Goal: Task Accomplishment & Management: Use online tool/utility

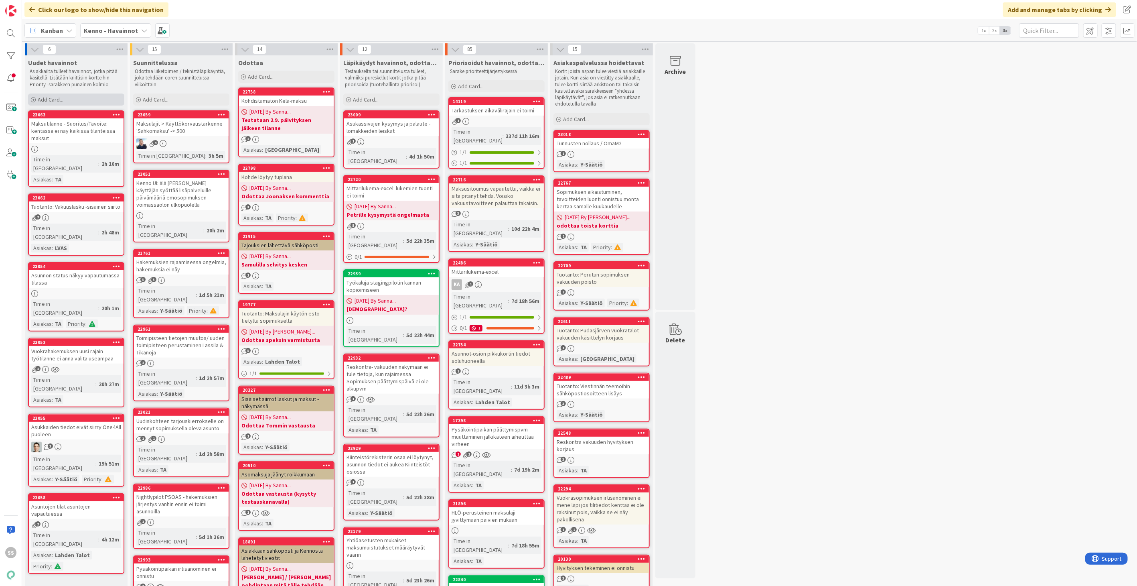
click at [55, 101] on span "Add Card..." at bounding box center [51, 99] width 26 height 7
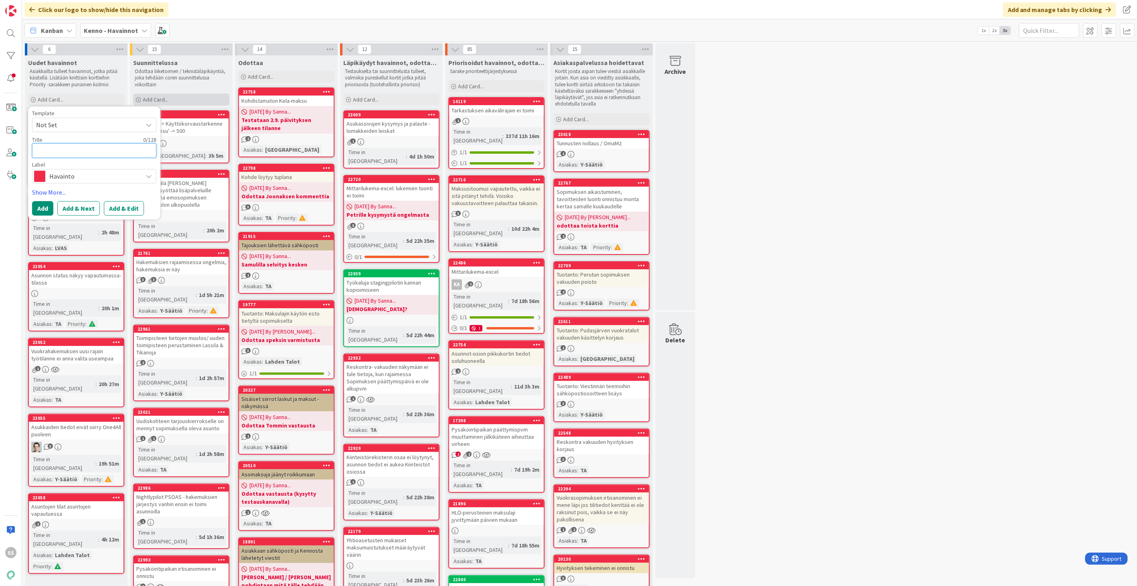
paste textarea "Vikailmoitusten käsittely"
type textarea "x"
type textarea "Vikailmoitusten käsittely"
click at [117, 202] on button "Add & Edit" at bounding box center [124, 208] width 40 height 14
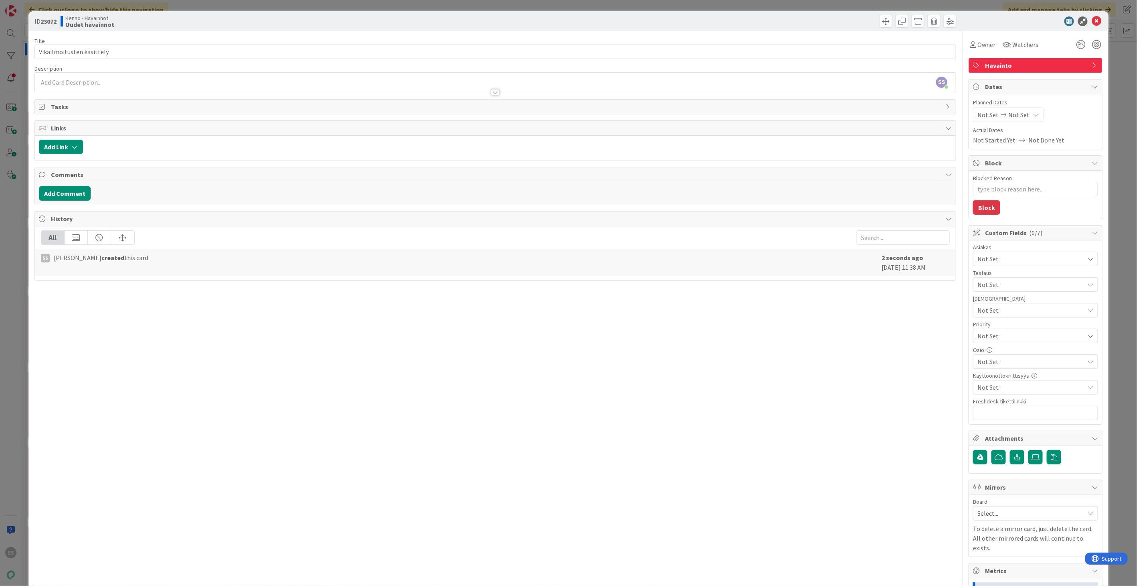
click at [180, 85] on div at bounding box center [495, 88] width 921 height 8
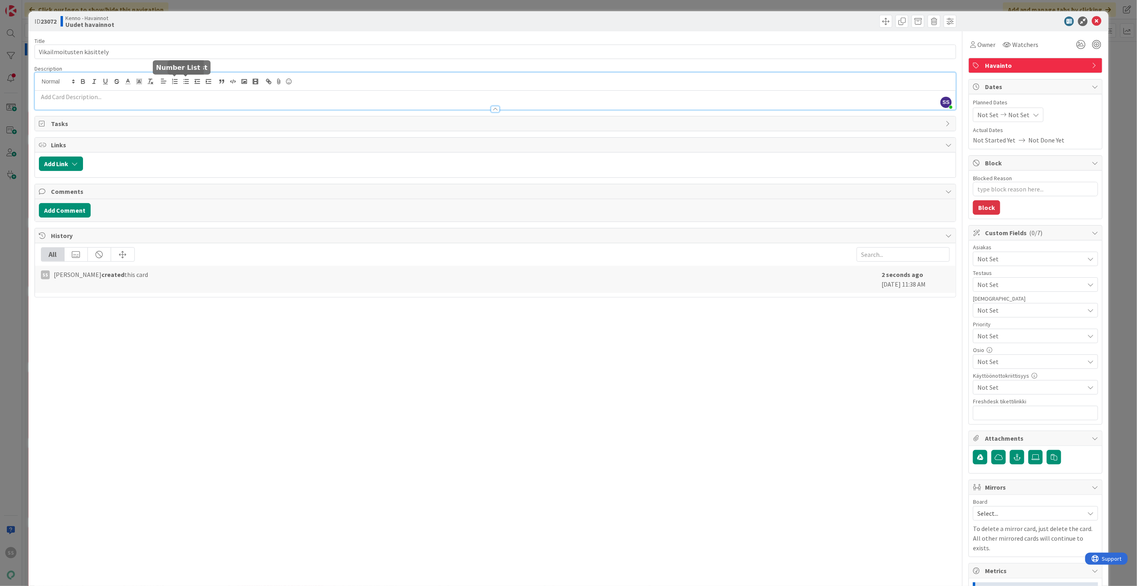
click at [154, 93] on p at bounding box center [495, 96] width 913 height 9
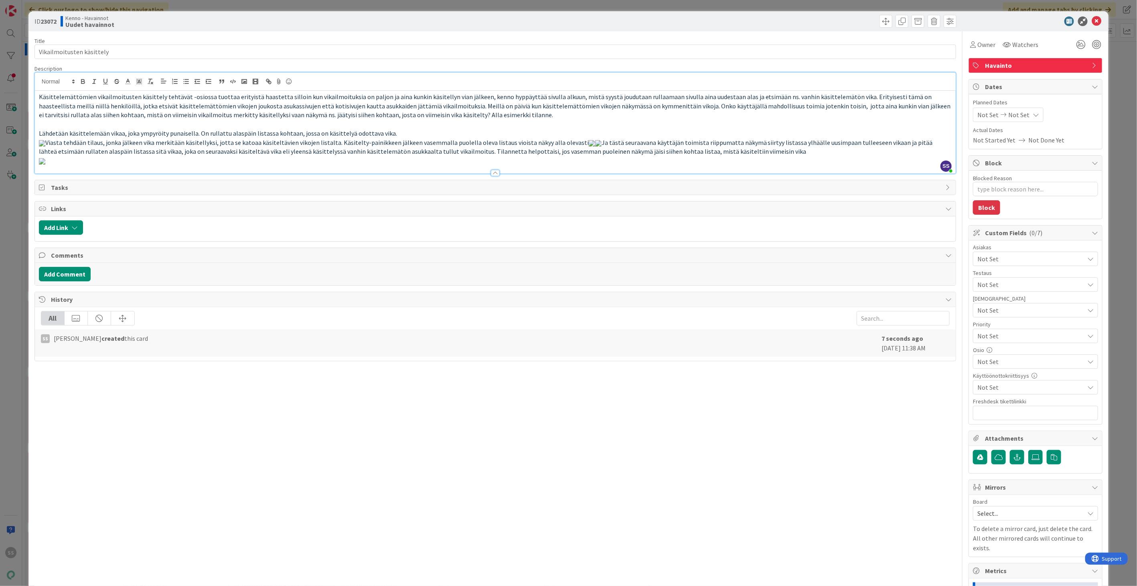
click at [475, 156] on p "Viasta tehdään tilaus, jonka jälkeen vika merkitään käsitellyksi, jotta se kato…" at bounding box center [495, 147] width 913 height 18
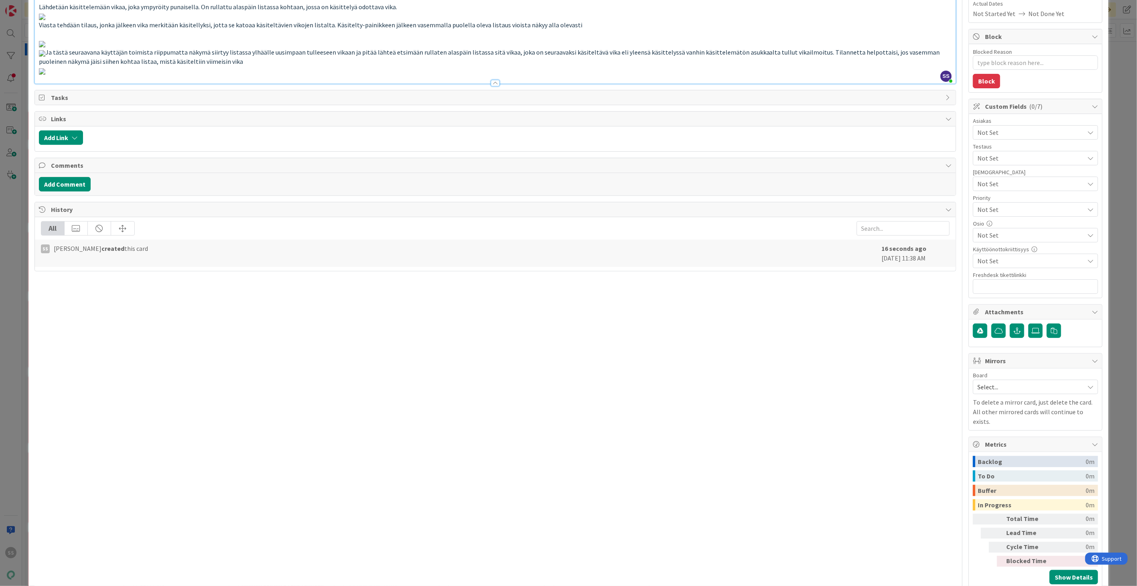
scroll to position [135, 0]
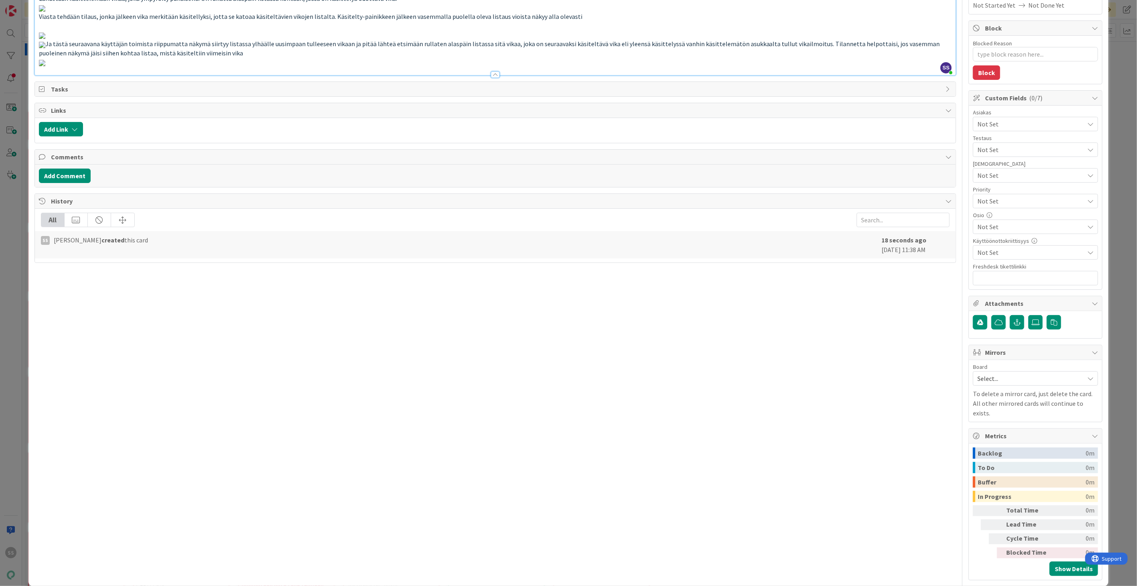
click at [426, 57] on p "Ja tästä seuraavana käyttäjän toimista riippumatta näkymä siirtyy listassa ylhä…" at bounding box center [495, 48] width 913 height 18
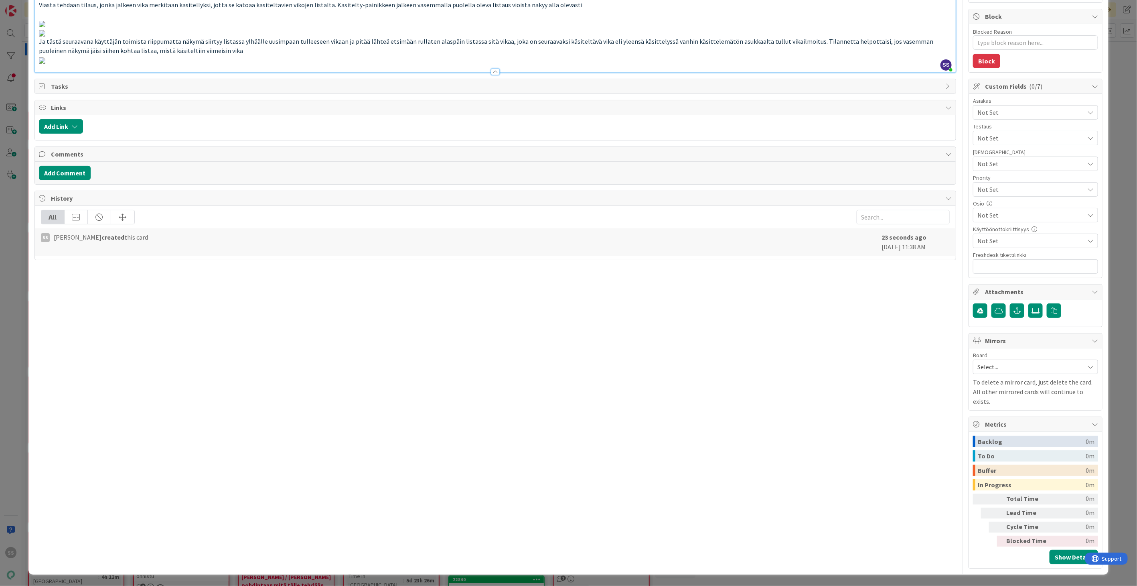
scroll to position [402, 0]
type textarea "x"
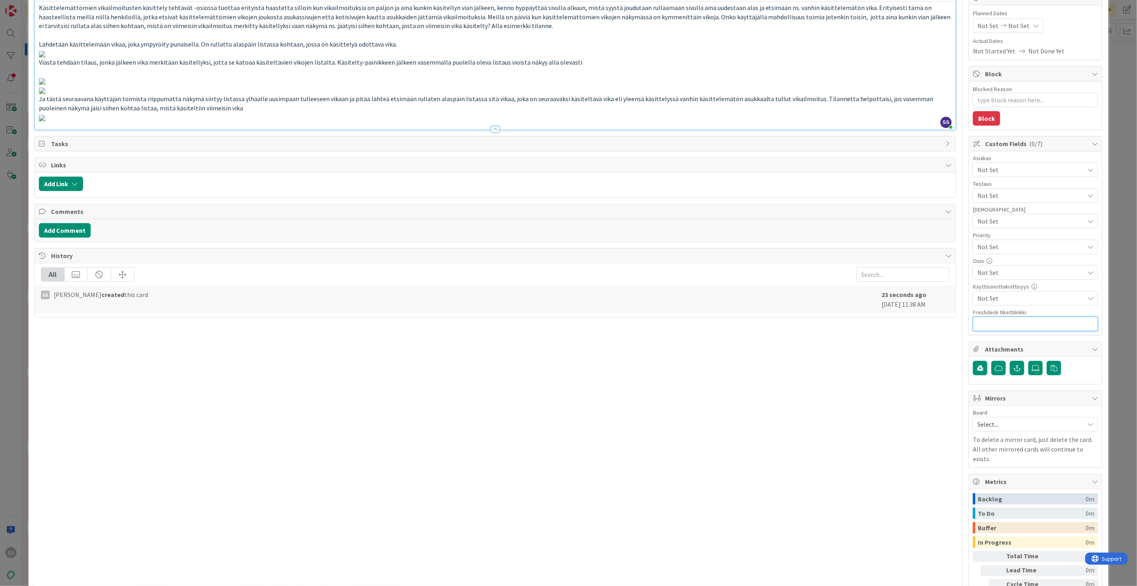
click at [1014, 325] on input "text" at bounding box center [1035, 323] width 125 height 14
paste input "[URL][DOMAIN_NAME]"
type input "[URL][DOMAIN_NAME]"
type textarea "x"
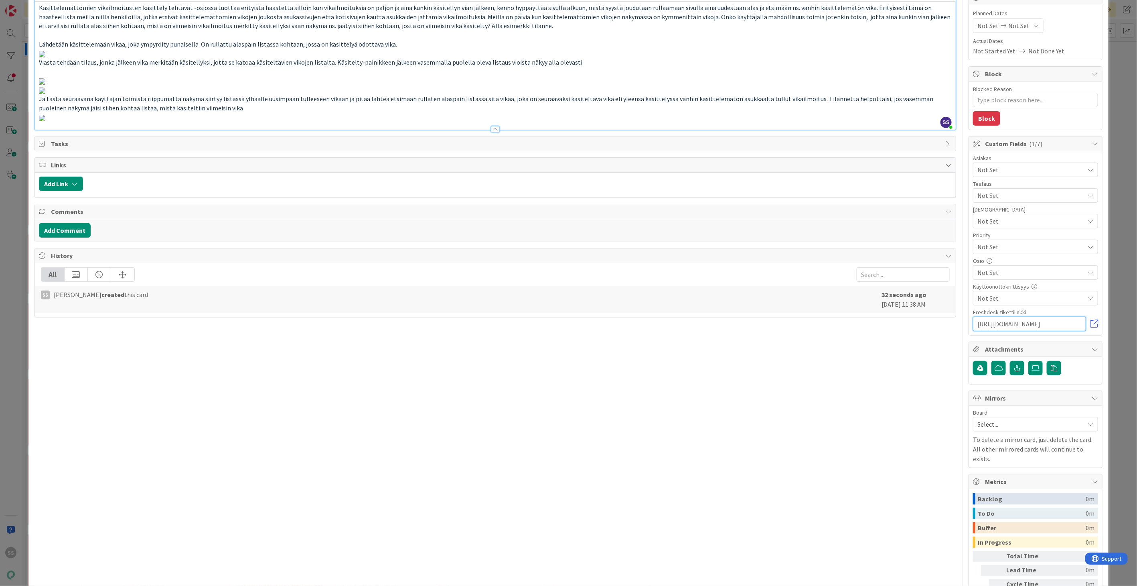
type input "[URL][DOMAIN_NAME]"
click at [877, 85] on p at bounding box center [495, 80] width 913 height 9
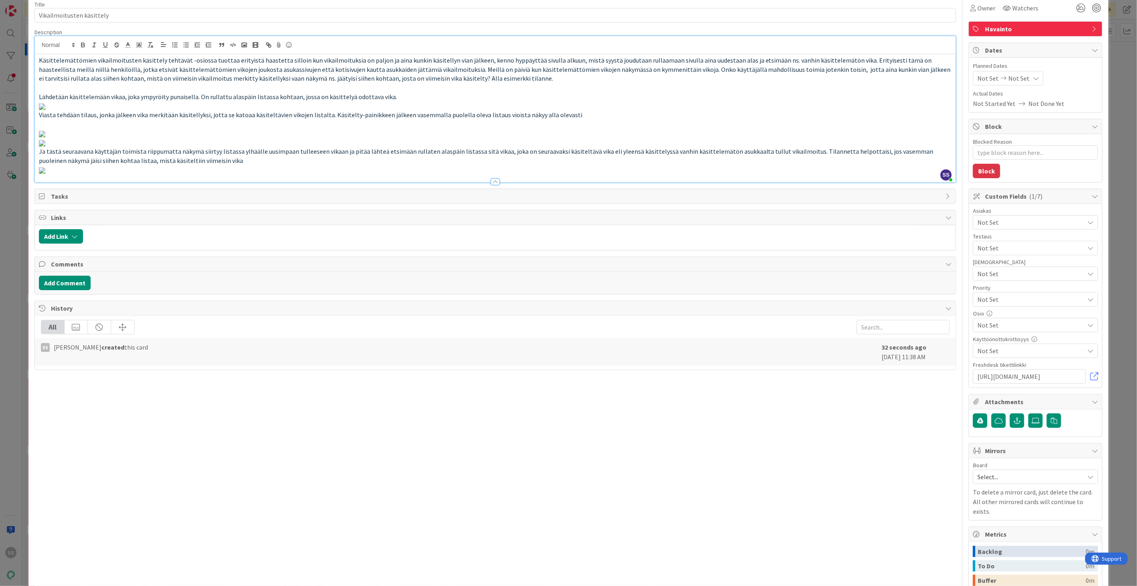
scroll to position [0, 0]
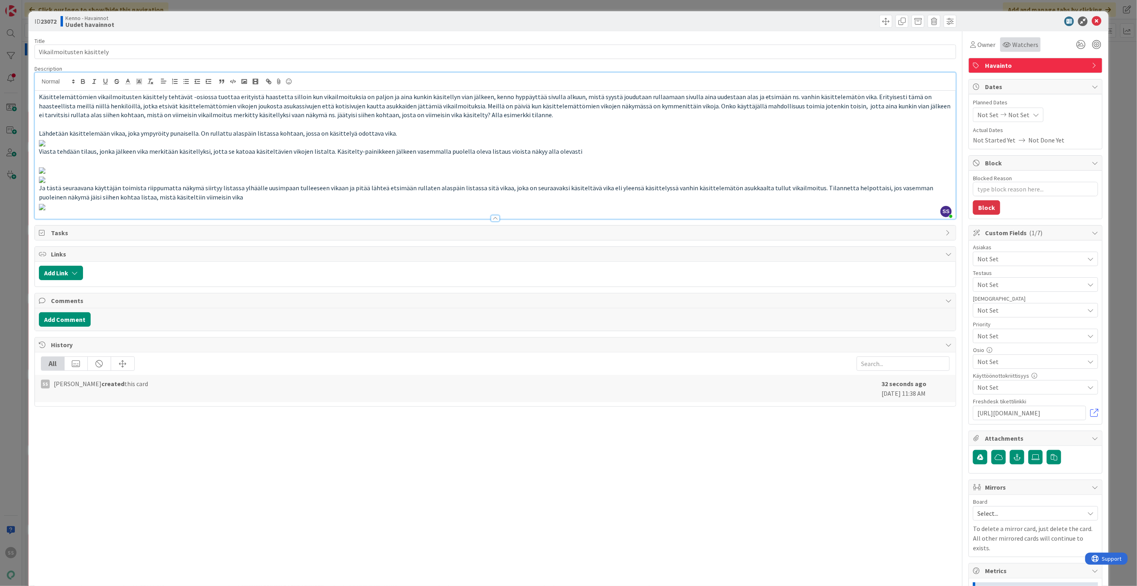
click at [1012, 46] on span "Watchers" at bounding box center [1025, 45] width 26 height 10
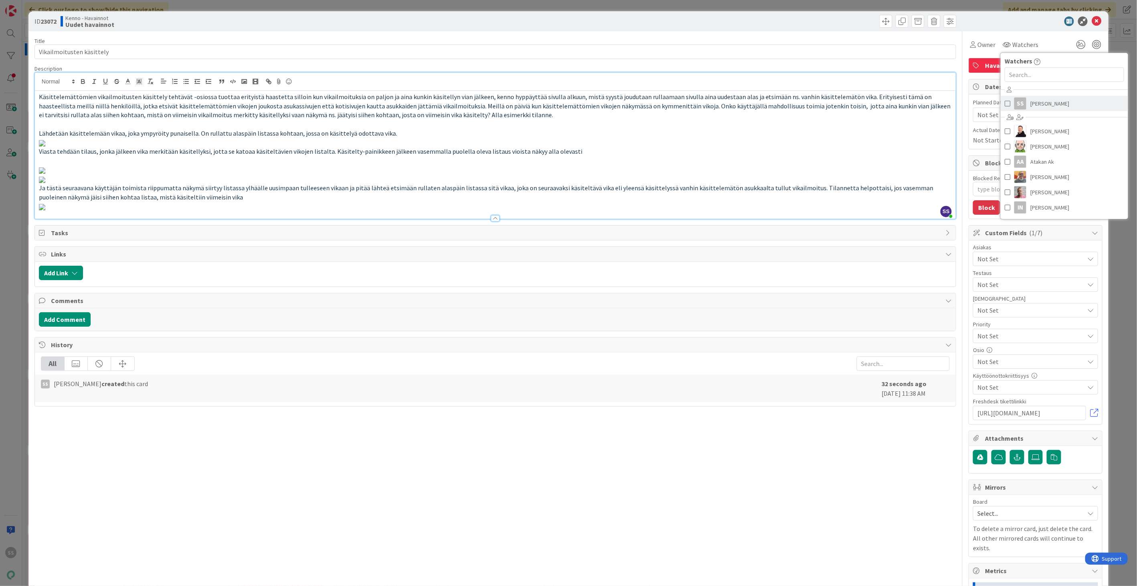
click at [1033, 103] on span "[PERSON_NAME]" at bounding box center [1049, 103] width 39 height 12
click at [1004, 267] on div "Asiakas Not Set Testaus Not Set Testaushuomiot Not Set Priority Not Set Osio No…" at bounding box center [1035, 332] width 125 height 176
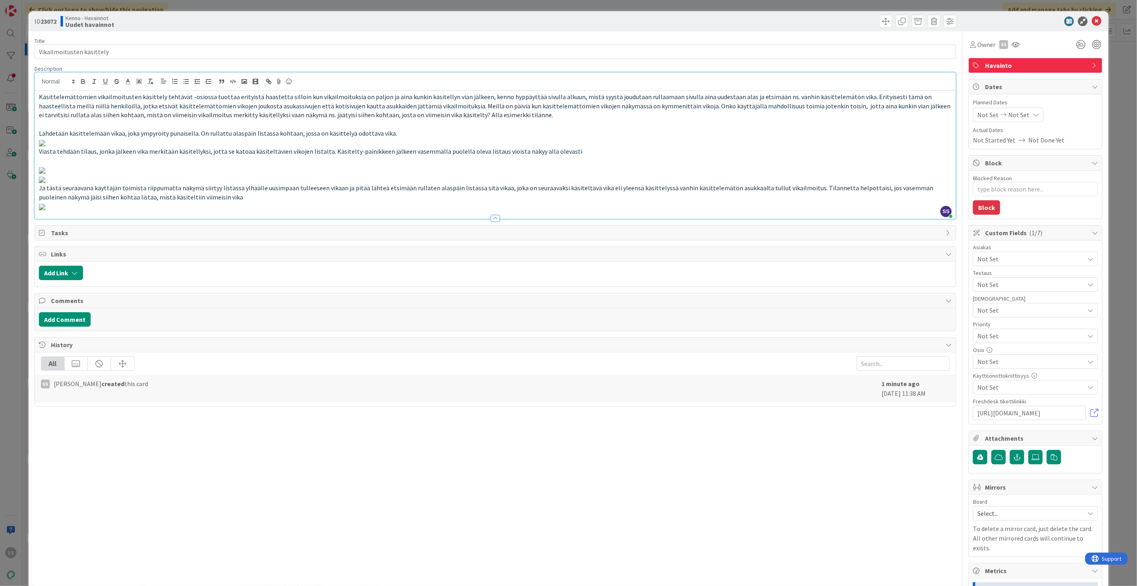
click at [997, 258] on span "Not Set" at bounding box center [1030, 259] width 107 height 10
click at [988, 280] on link "TA" at bounding box center [1034, 277] width 128 height 14
type textarea "x"
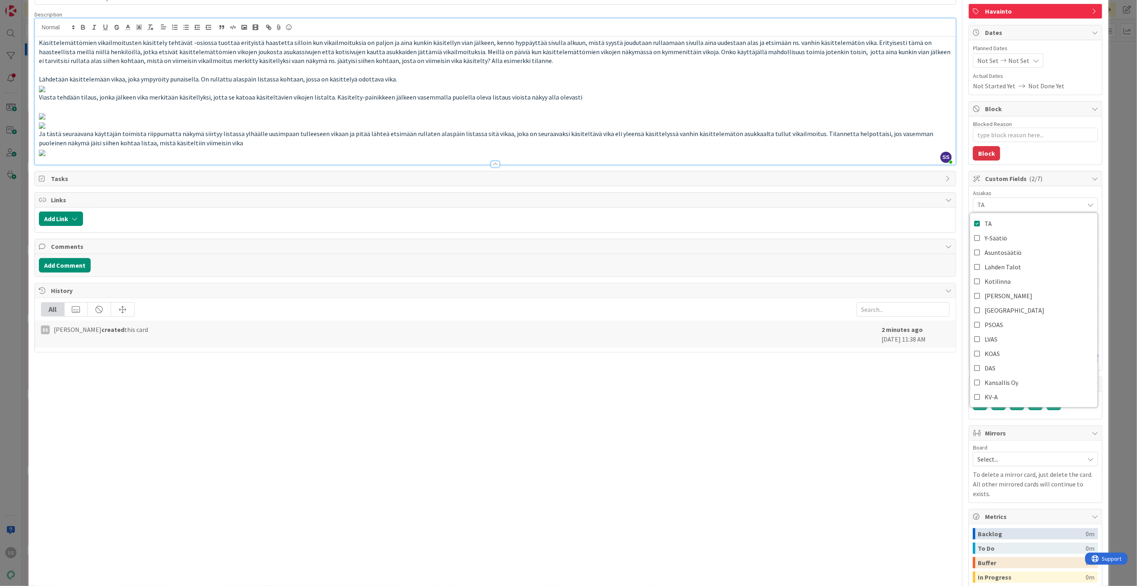
scroll to position [134, 0]
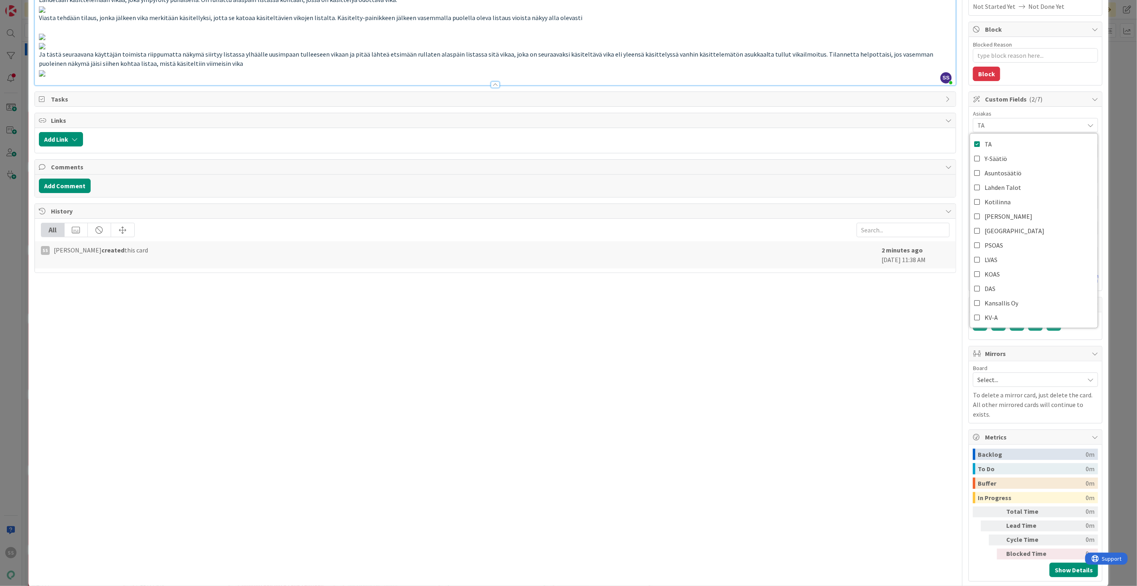
click at [904, 41] on p at bounding box center [495, 36] width 913 height 9
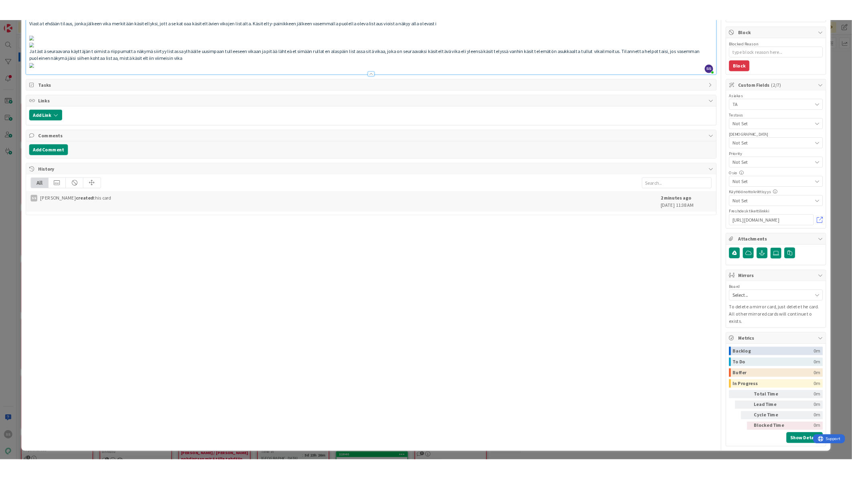
scroll to position [579, 0]
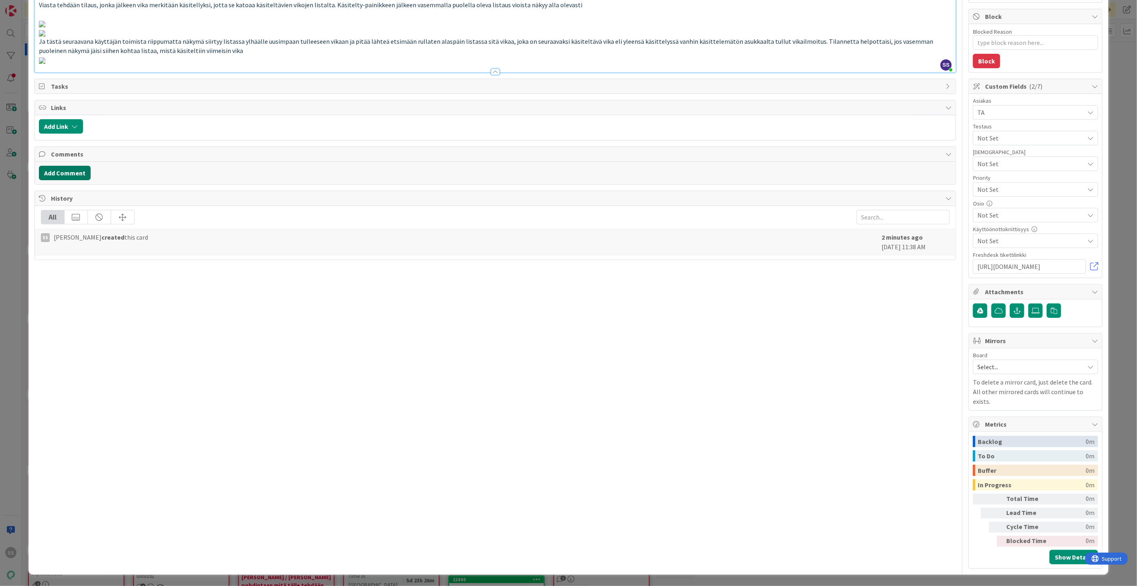
click at [82, 180] on button "Add Comment" at bounding box center [65, 173] width 52 height 14
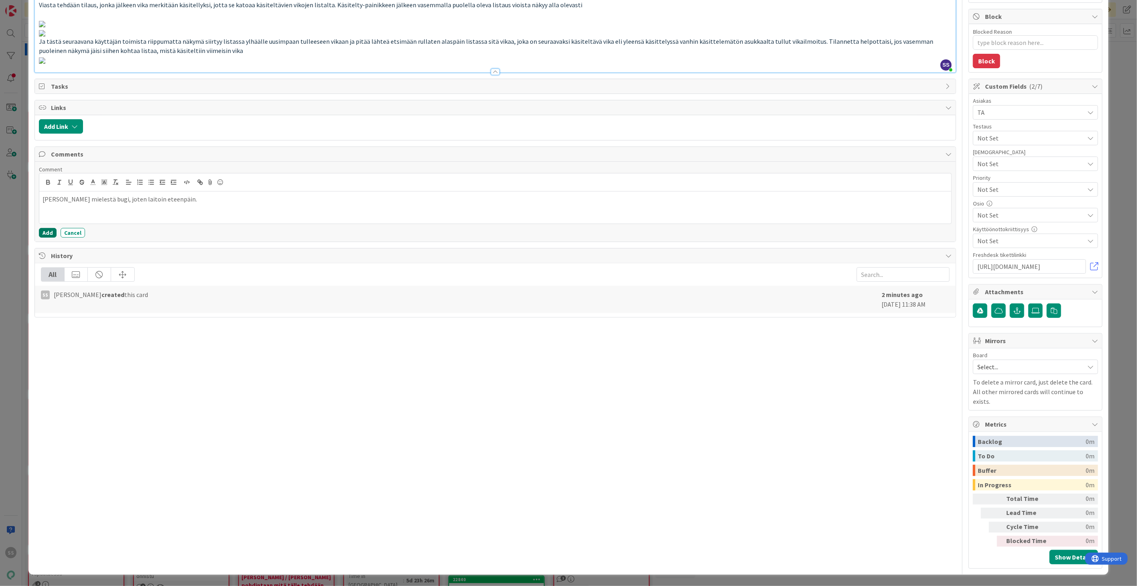
click at [47, 237] on button "Add" at bounding box center [48, 233] width 18 height 10
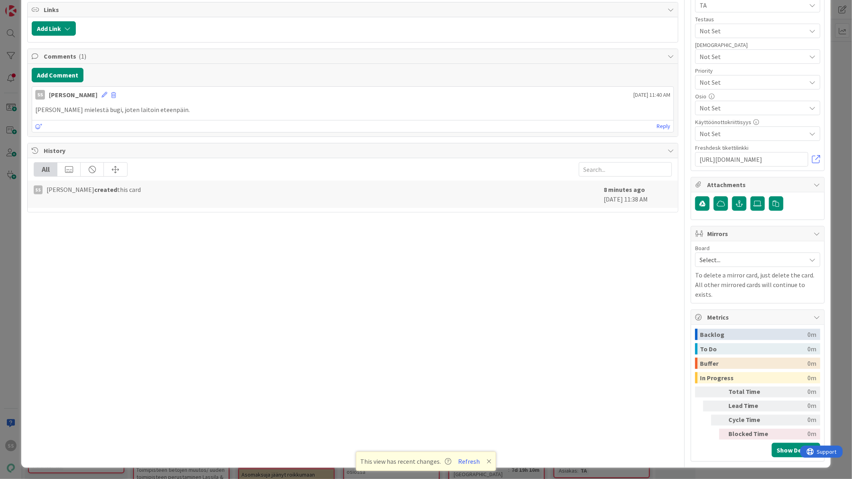
scroll to position [588, 0]
type textarea "x"
click at [474, 461] on button "Refresh" at bounding box center [469, 461] width 27 height 10
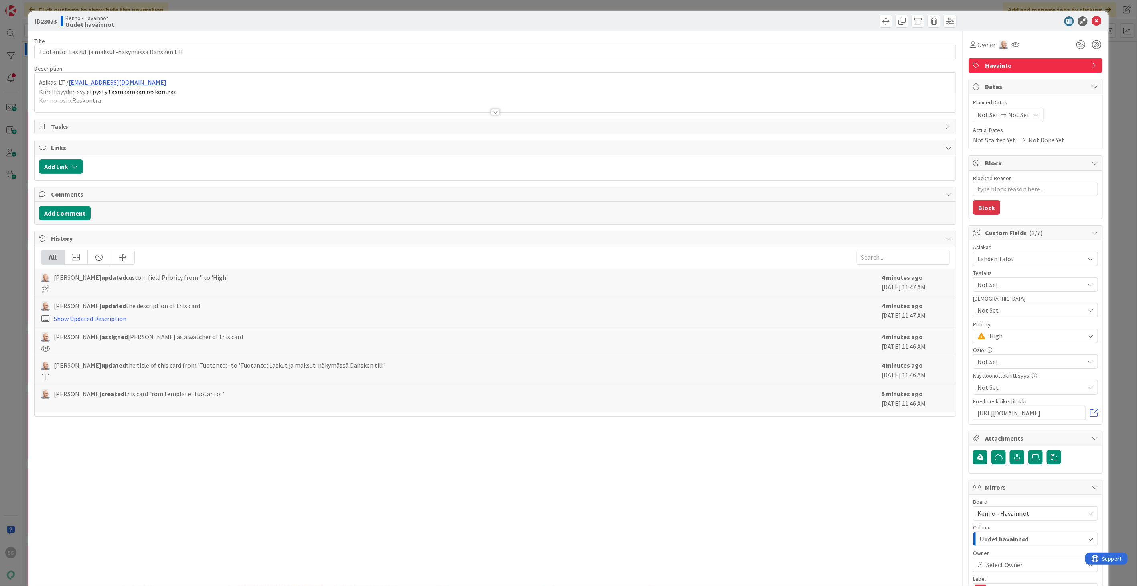
click at [492, 113] on div at bounding box center [495, 112] width 9 height 6
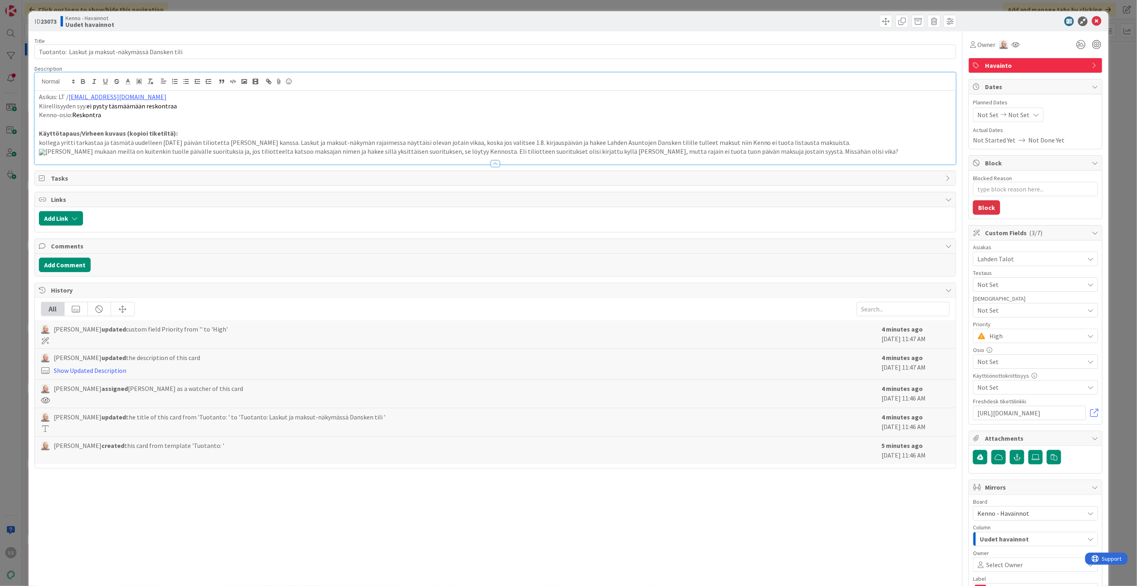
type textarea "x"
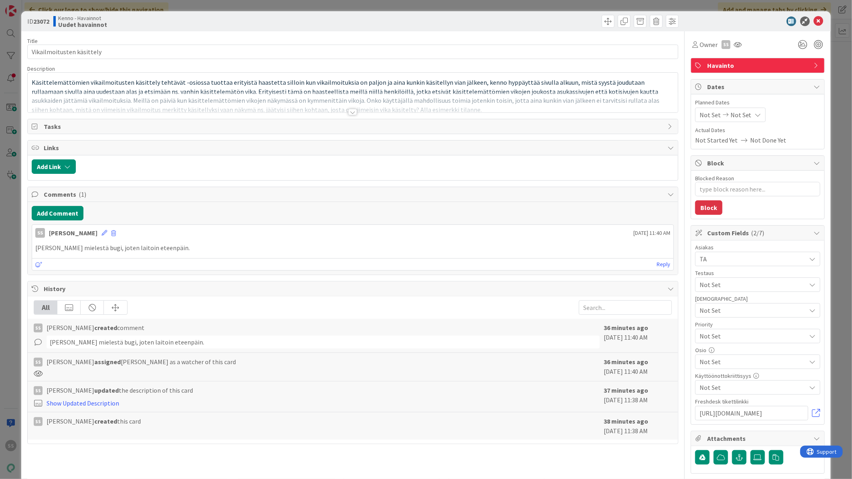
type textarea "x"
click at [352, 111] on div at bounding box center [352, 112] width 9 height 6
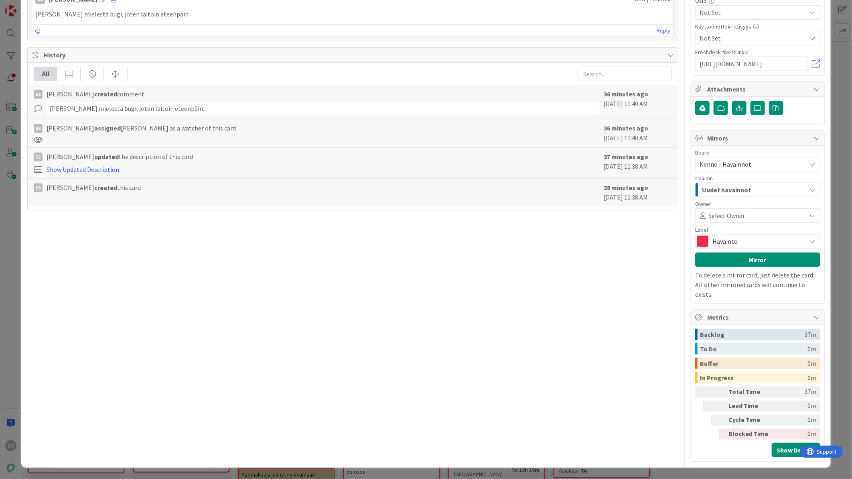
scroll to position [743, 0]
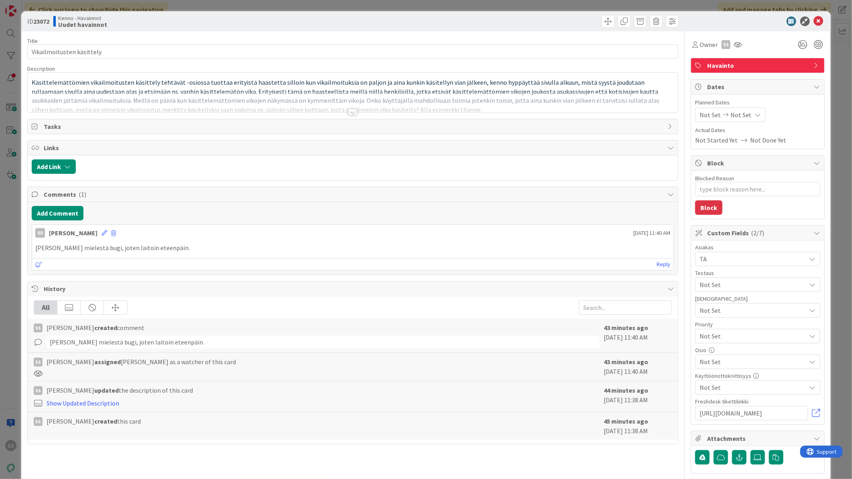
click at [354, 113] on div at bounding box center [352, 112] width 9 height 6
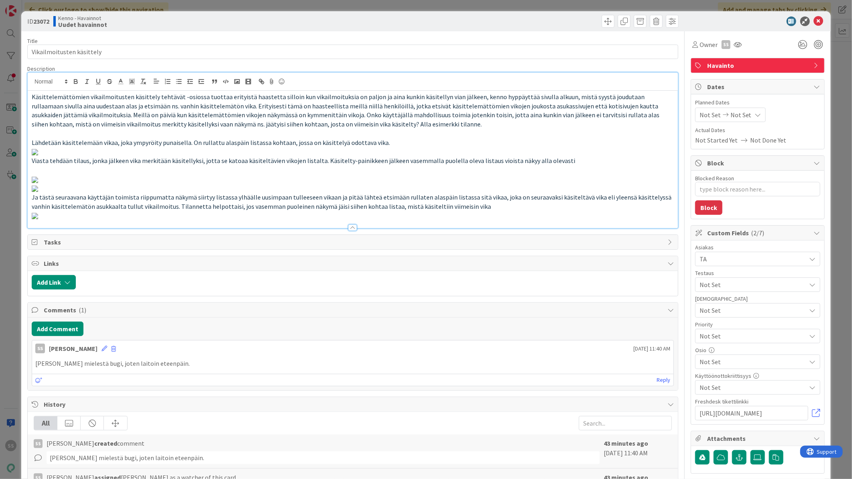
click at [474, 156] on p at bounding box center [353, 151] width 642 height 9
type textarea "x"
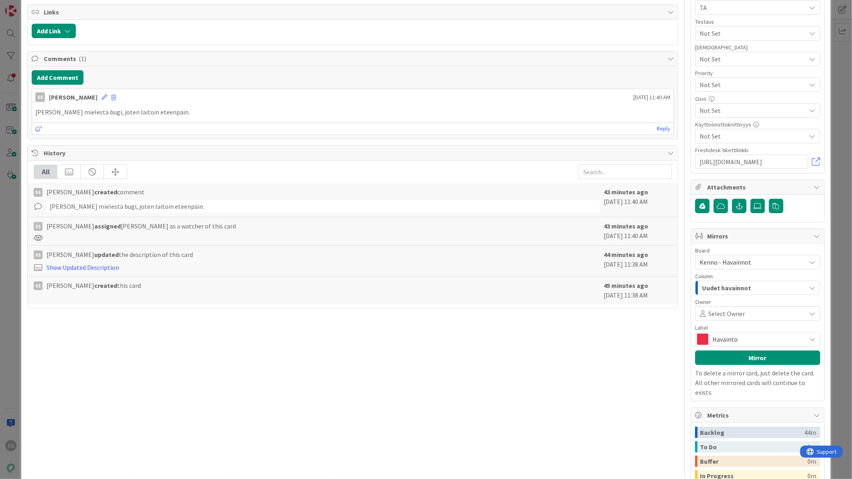
scroll to position [482, 0]
